Goal: Information Seeking & Learning: Learn about a topic

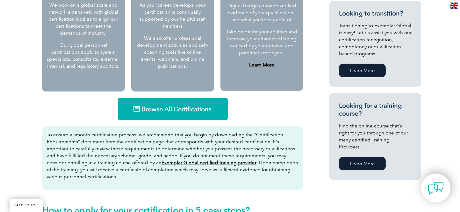
scroll to position [347, 0]
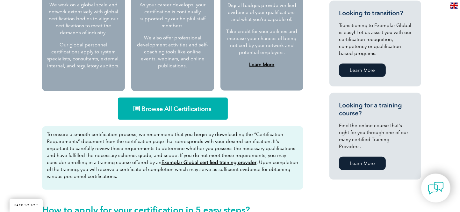
click at [182, 107] on span "Browse All Certifications" at bounding box center [177, 109] width 70 height 6
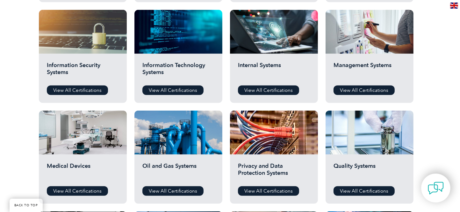
scroll to position [376, 0]
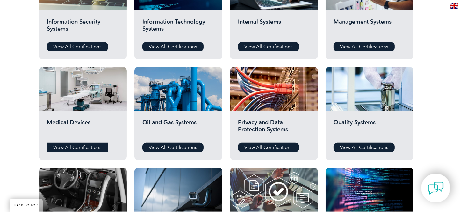
click at [68, 145] on link "View All Certifications" at bounding box center [77, 148] width 61 height 10
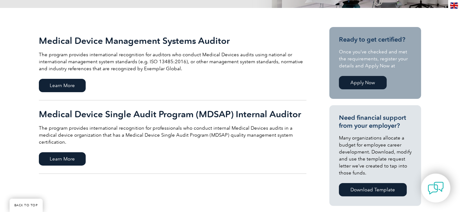
scroll to position [145, 0]
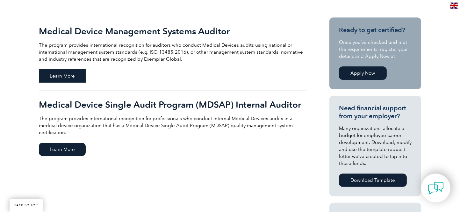
click at [68, 75] on span "Learn More" at bounding box center [62, 75] width 47 height 13
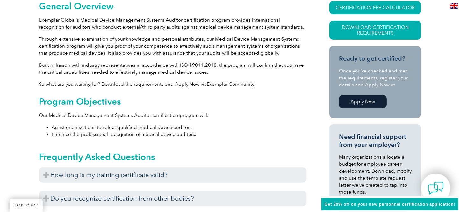
scroll to position [167, 0]
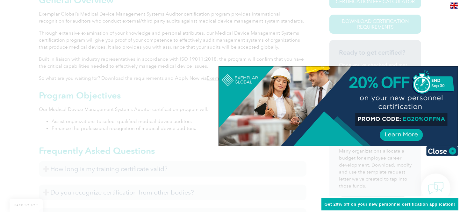
click at [229, 96] on div at bounding box center [338, 107] width 239 height 80
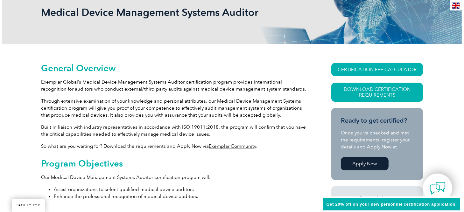
scroll to position [87, 0]
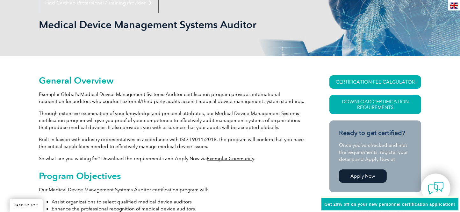
click at [355, 178] on link "Apply Now" at bounding box center [363, 176] width 48 height 13
click at [349, 75] on link "CERTIFICATION FEE CALCULATOR" at bounding box center [375, 81] width 92 height 13
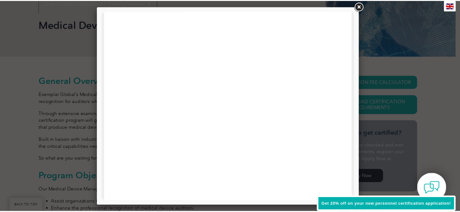
scroll to position [188, 0]
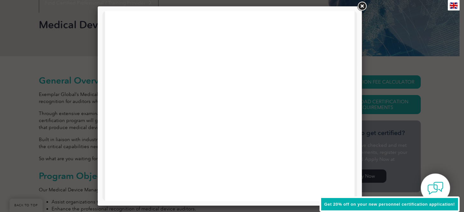
click at [362, 6] on link at bounding box center [361, 6] width 11 height 11
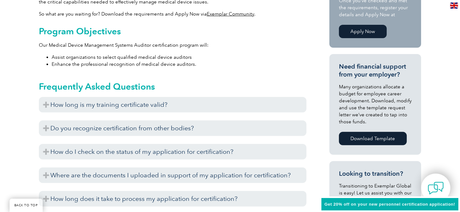
scroll to position [260, 0]
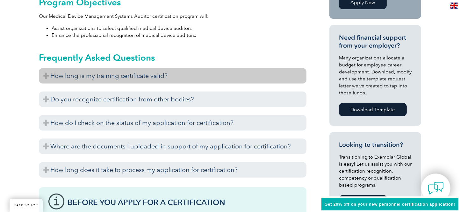
click at [56, 75] on h3 "How long is my training certificate valid?" at bounding box center [172, 76] width 267 height 16
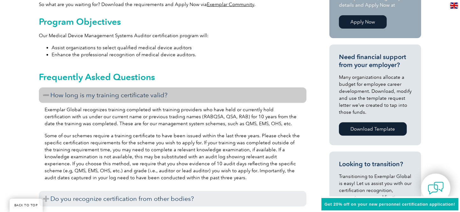
scroll to position [145, 0]
